Goal: Navigation & Orientation: Go to known website

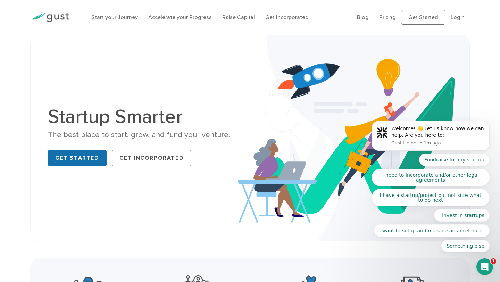
click at [65, 160] on link "Get Started" at bounding box center [77, 158] width 59 height 17
click at [386, 17] on body "Welcome! 👋 Let us know how we can help. Are you here to: Gust Helper • 2m ago F…" at bounding box center [430, 138] width 133 height 246
click at [383, 17] on body "Welcome! 👋 Let us know how we can help. Are you here to: Gust Helper • 2m ago F…" at bounding box center [430, 138] width 133 height 246
click at [484, 265] on icon "Open Intercom Messenger" at bounding box center [484, 266] width 11 height 11
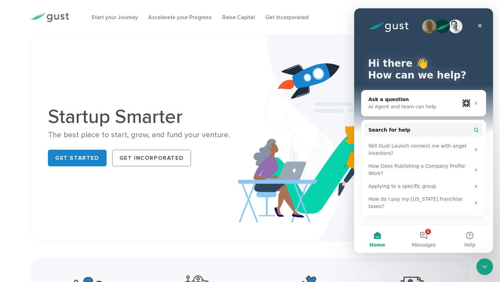
click at [484, 265] on icon "Close Intercom Messenger" at bounding box center [484, 266] width 8 height 8
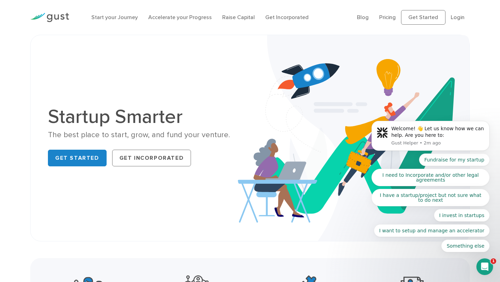
click at [381, 16] on body "Welcome! 👋 Let us know how we can help. Are you here to: Gust Helper • 2m ago F…" at bounding box center [430, 138] width 133 height 246
click at [384, 15] on body "Welcome! 👋 Let us know how we can help. Are you here to: Gust Helper • 2m ago F…" at bounding box center [430, 138] width 133 height 246
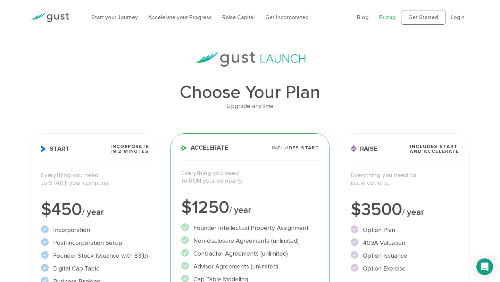
click at [59, 15] on img at bounding box center [49, 17] width 39 height 9
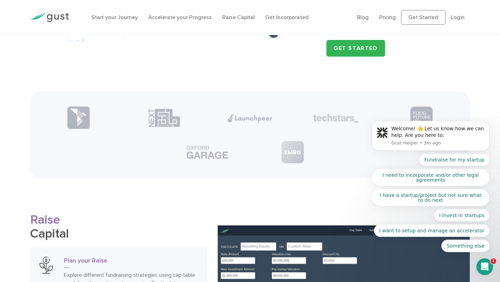
scroll to position [815, 0]
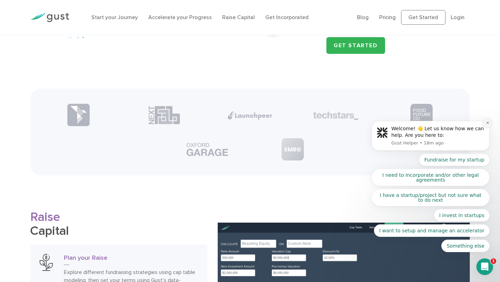
click at [487, 122] on icon "Dismiss notification" at bounding box center [487, 122] width 2 height 2
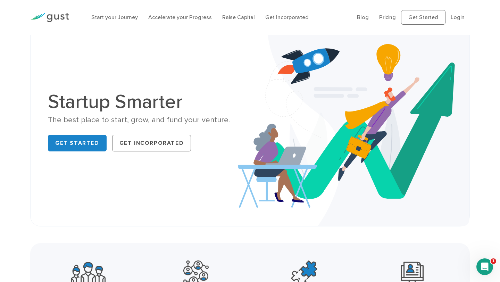
scroll to position [0, 0]
